Goal: Navigation & Orientation: Find specific page/section

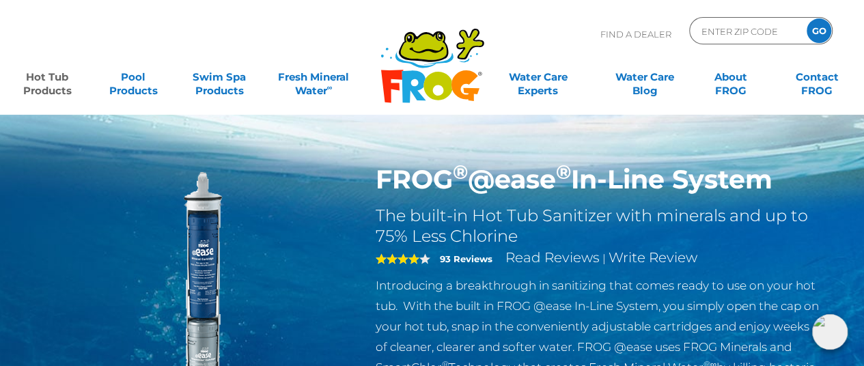
click at [30, 81] on link "Hot Tub Products" at bounding box center [47, 77] width 67 height 27
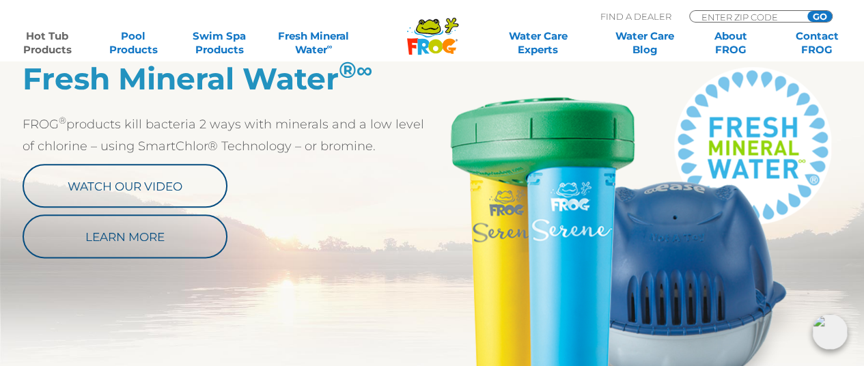
scroll to position [888, 0]
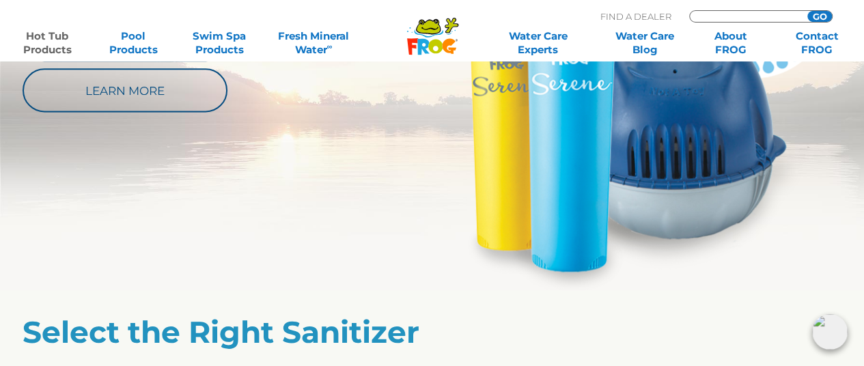
click at [738, 18] on input "Zip Code Form" at bounding box center [746, 17] width 92 height 12
type input "03281"
click at [815, 14] on input "GO" at bounding box center [819, 16] width 25 height 11
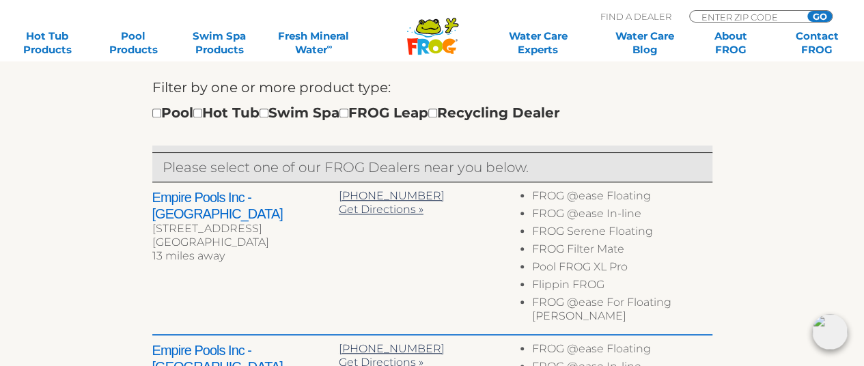
scroll to position [478, 0]
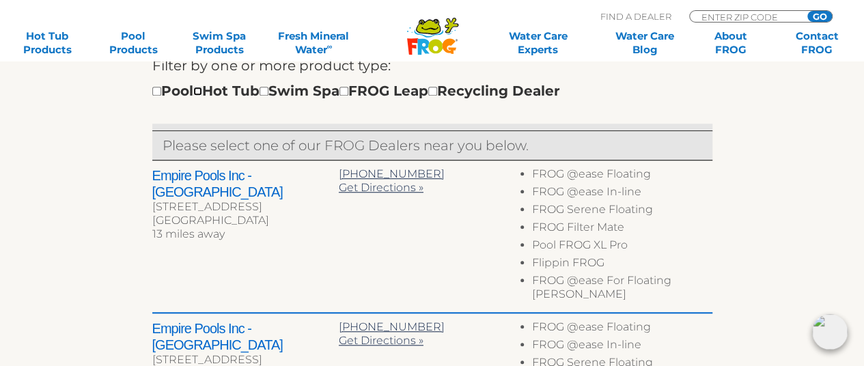
click at [202, 91] on input "checkbox" at bounding box center [197, 91] width 9 height 9
checkbox input "true"
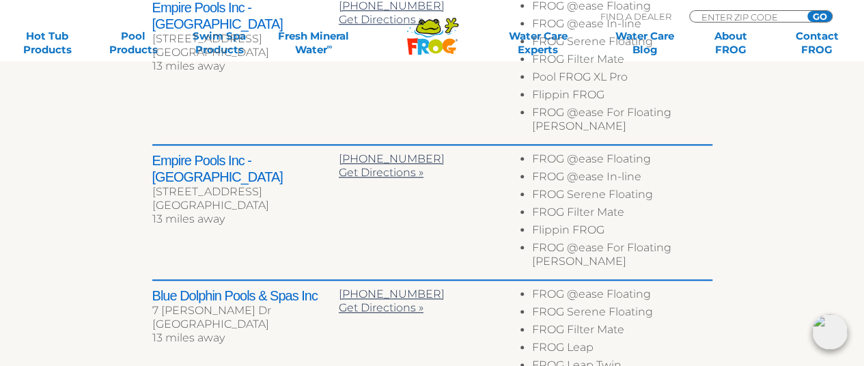
scroll to position [751, 0]
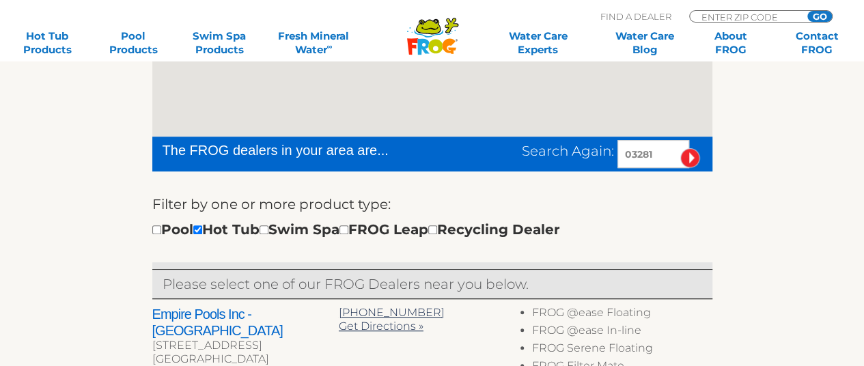
scroll to position [672, 0]
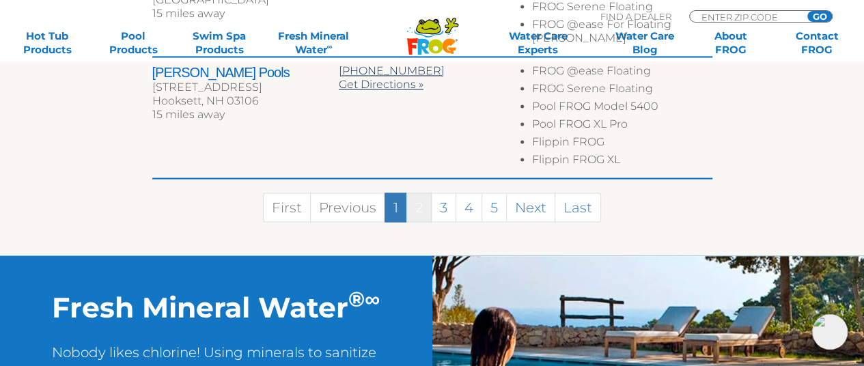
click at [422, 193] on link "2" at bounding box center [418, 207] width 25 height 29
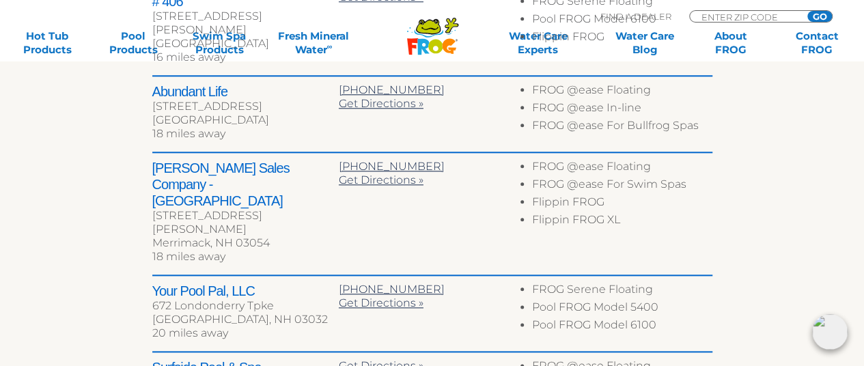
scroll to position [732, 0]
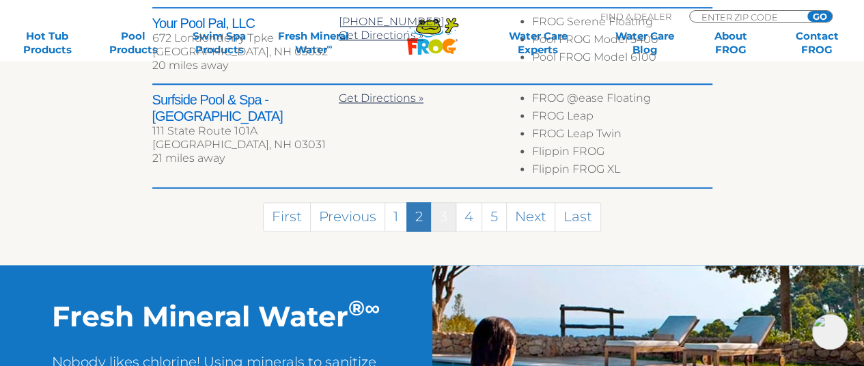
click at [443, 202] on link "3" at bounding box center [443, 216] width 25 height 29
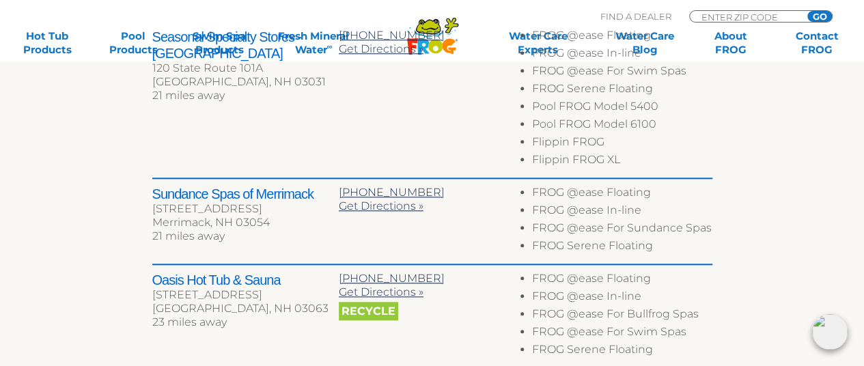
scroll to position [598, 0]
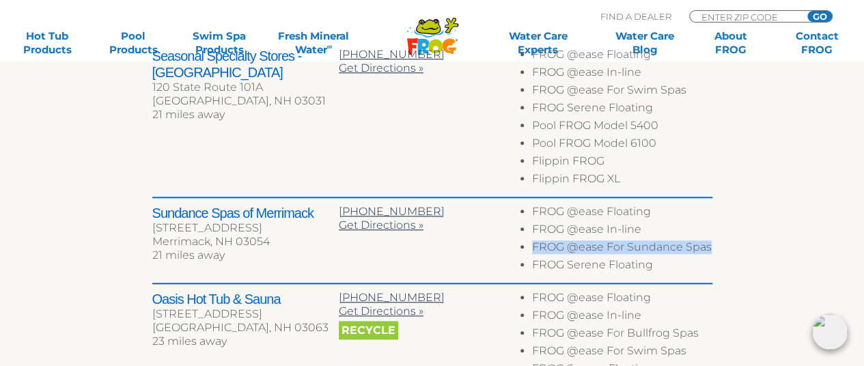
drag, startPoint x: 709, startPoint y: 244, endPoint x: 530, endPoint y: 255, distance: 179.3
click at [530, 255] on ul "FROG @ease Floating FROG @ease In-line FROG @ease For Sundance Spas FROG Serene…" at bounding box center [618, 240] width 186 height 71
copy li "FROG @ease For Sundance Spas"
